Goal: Information Seeking & Learning: Find specific page/section

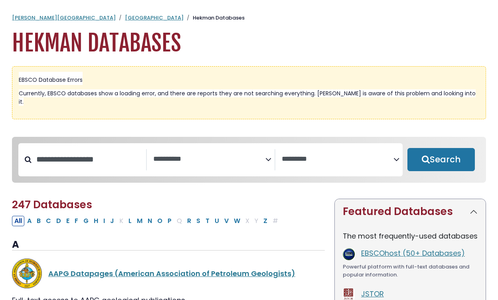
select select "Database Subject Filter"
select select "Database Vendors Filter"
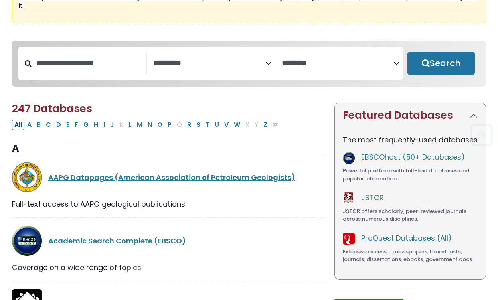
scroll to position [98, 0]
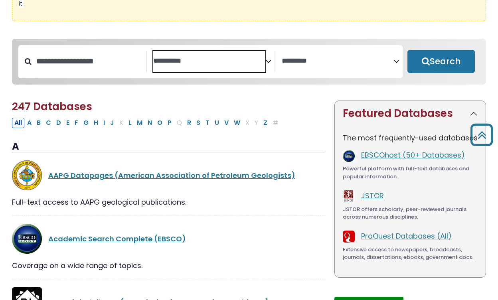
click at [240, 57] on textarea "Search" at bounding box center [209, 61] width 112 height 8
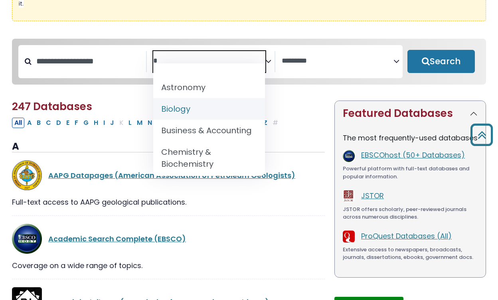
scroll to position [0, 0]
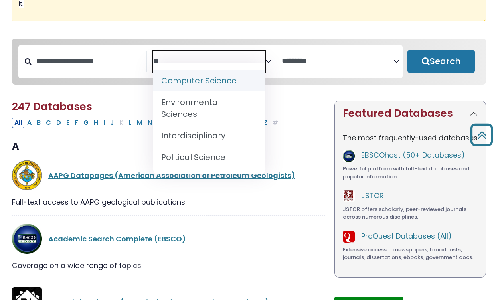
type textarea "*"
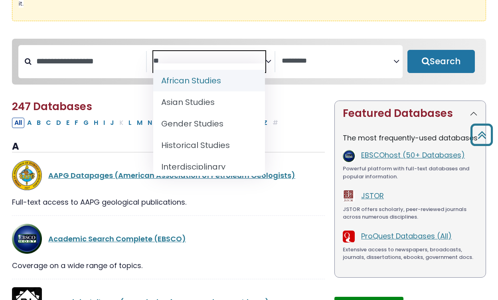
type textarea "*"
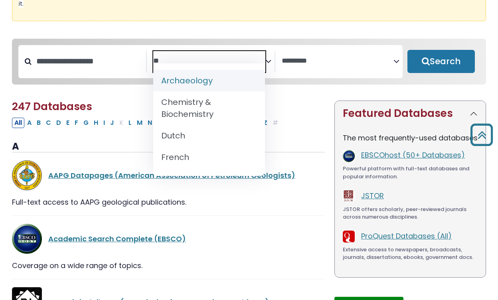
type textarea "*"
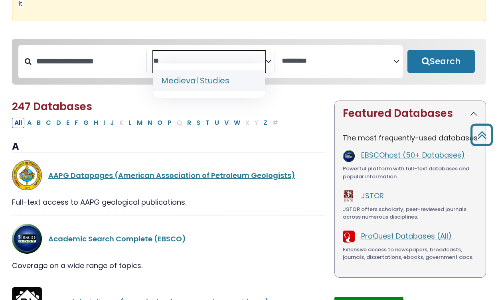
type textarea "*"
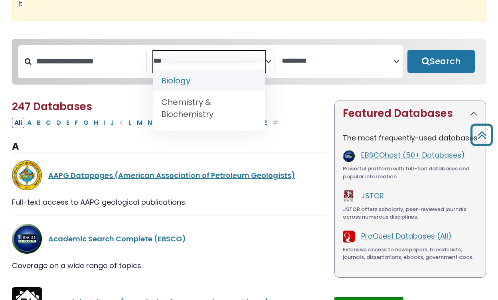
type textarea "***"
select select "*****"
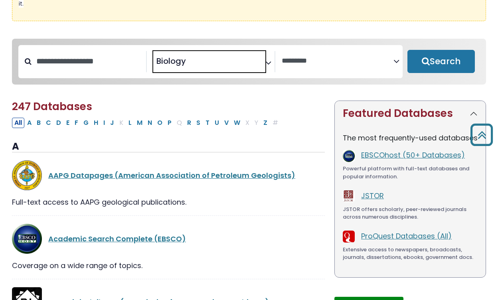
scroll to position [48, 0]
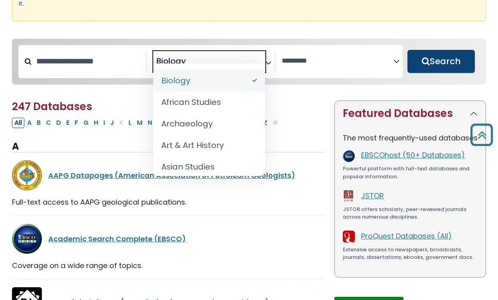
click at [438, 50] on div "**********" at bounding box center [249, 62] width 465 height 40
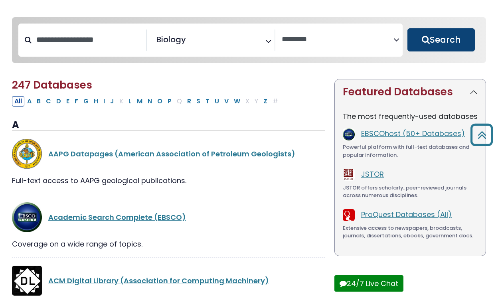
click at [449, 41] on button "Search" at bounding box center [441, 39] width 67 height 23
select select "Database Vendors Filter"
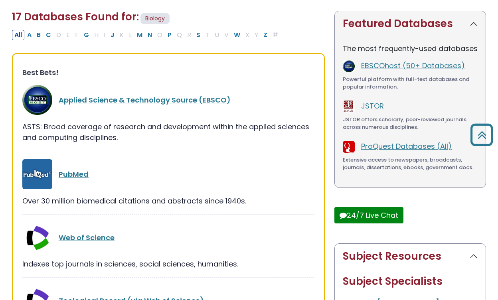
scroll to position [191, 0]
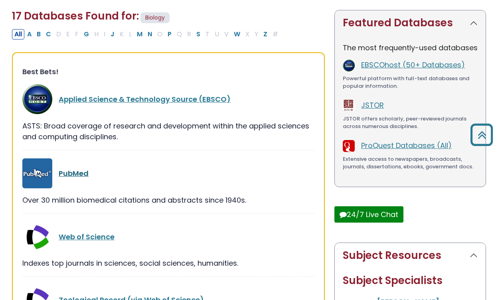
click at [76, 168] on link "PubMed" at bounding box center [74, 173] width 30 height 10
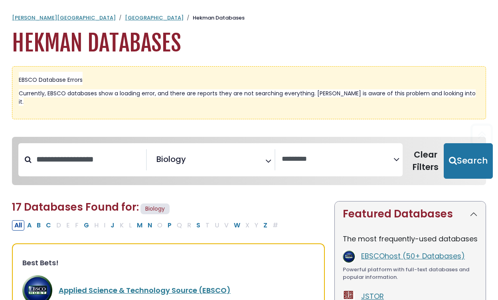
select select "Database Vendors Filter"
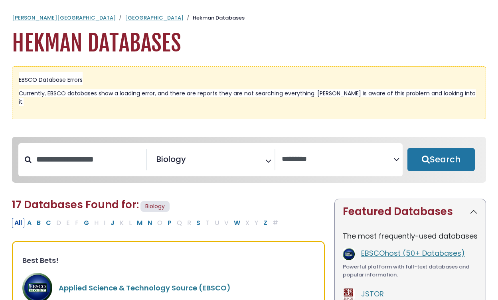
scroll to position [120, 0]
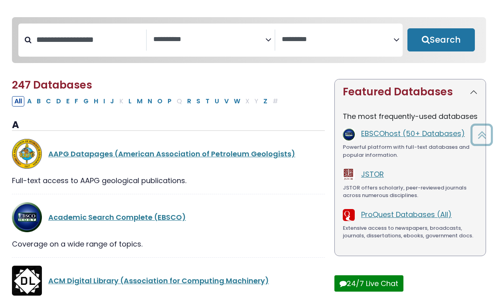
select select "Database Subject Filter"
select select "Database Vendors Filter"
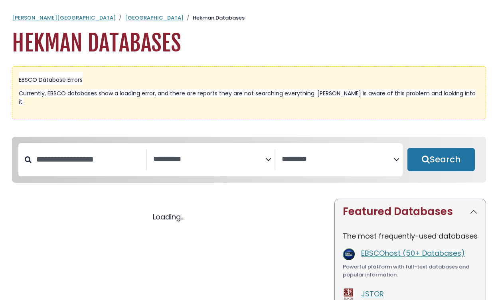
select select "Database Subject Filter"
select select "Database Vendors Filter"
select select "Database Subject Filter"
select select "Database Vendors Filter"
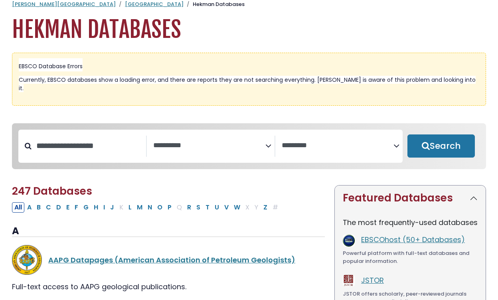
scroll to position [14, 0]
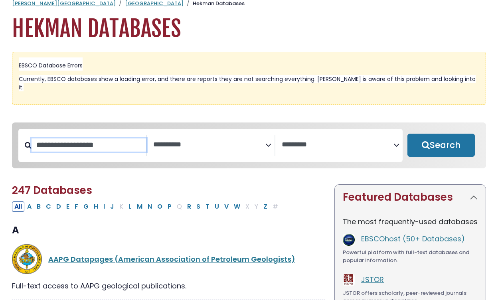
click at [116, 139] on input "Search database by title or keyword" at bounding box center [89, 145] width 115 height 13
type input "*"
type input "*******"
click at [441, 137] on button "Search" at bounding box center [441, 145] width 67 height 23
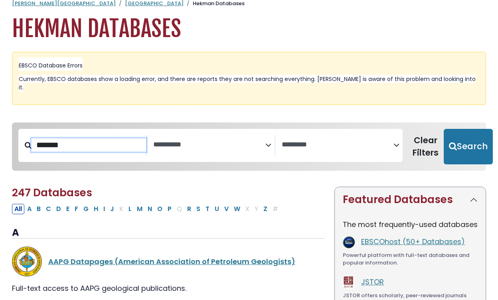
select select "Database Subject Filter"
select select "Database Vendors Filter"
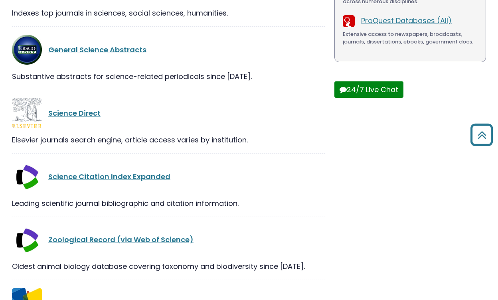
scroll to position [166, 0]
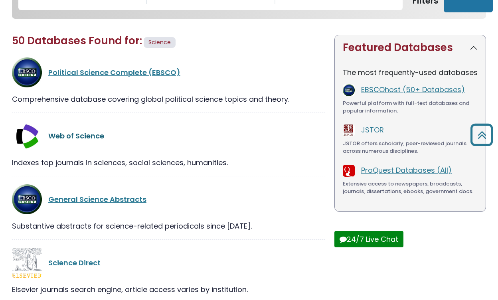
click at [87, 131] on link "Web of Science" at bounding box center [76, 136] width 56 height 10
